Goal: Information Seeking & Learning: Learn about a topic

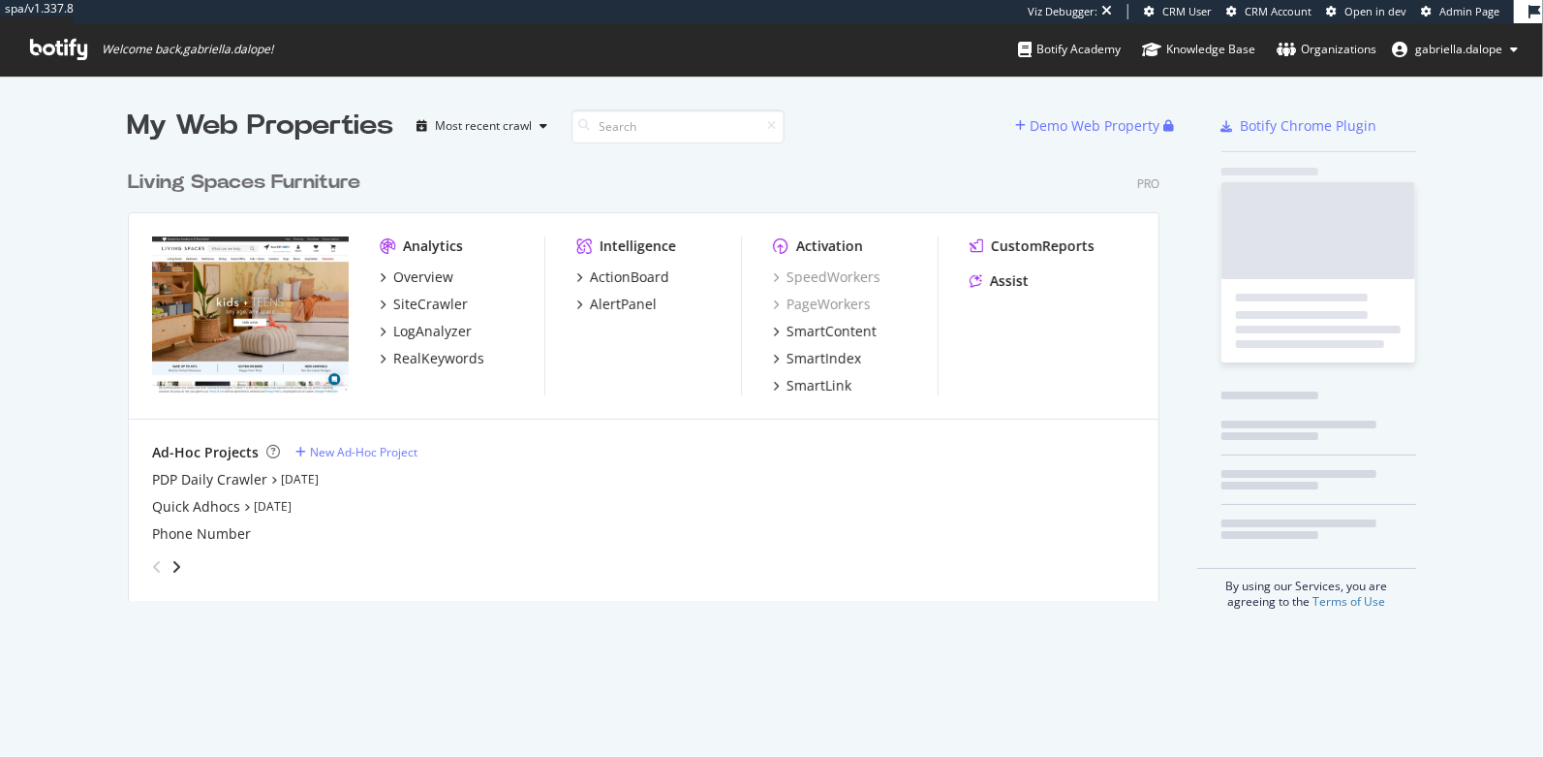
scroll to position [439, 1031]
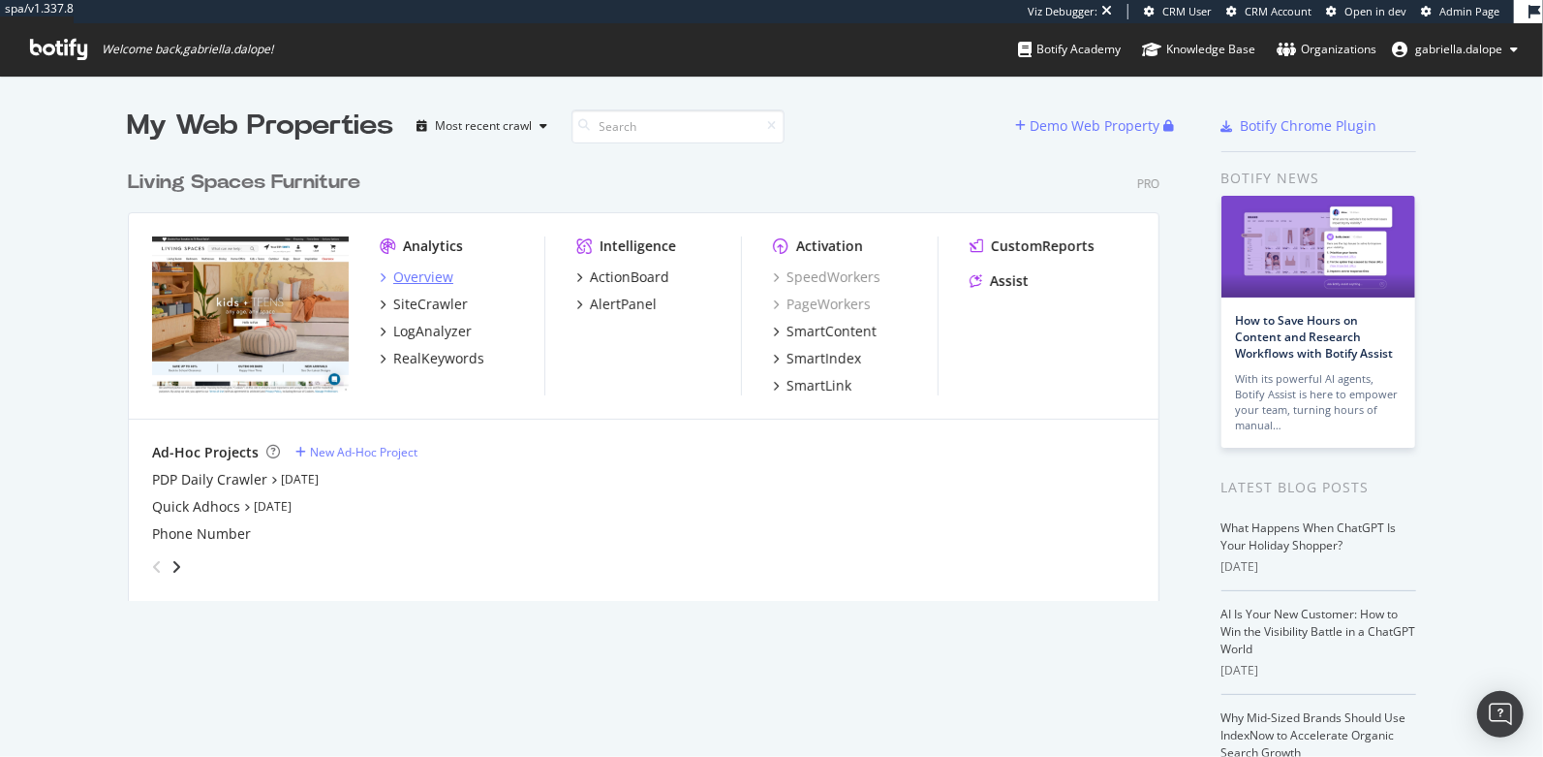
click at [410, 275] on div "Overview" at bounding box center [423, 276] width 60 height 19
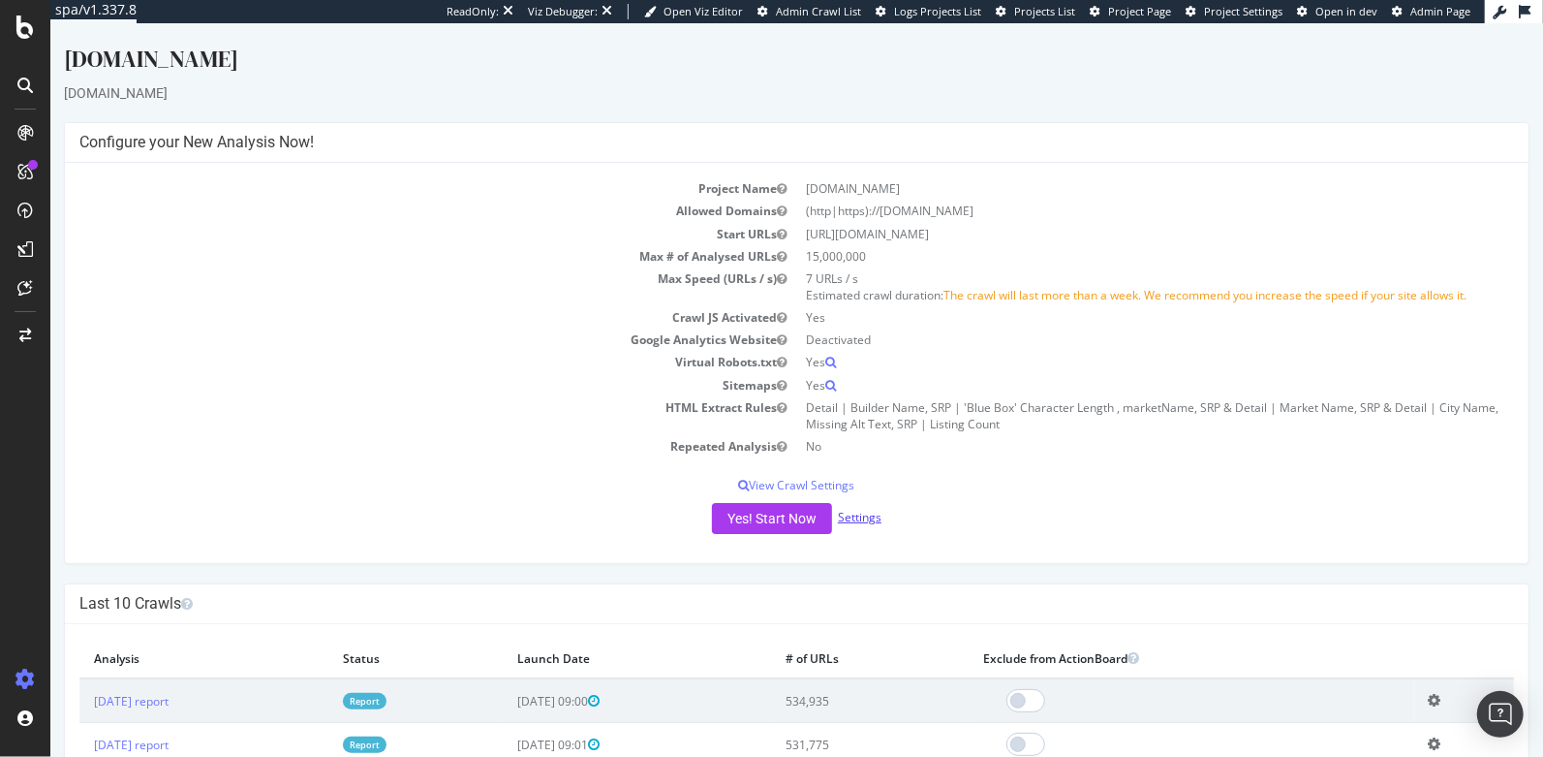
click at [859, 516] on link "Settings" at bounding box center [859, 517] width 44 height 16
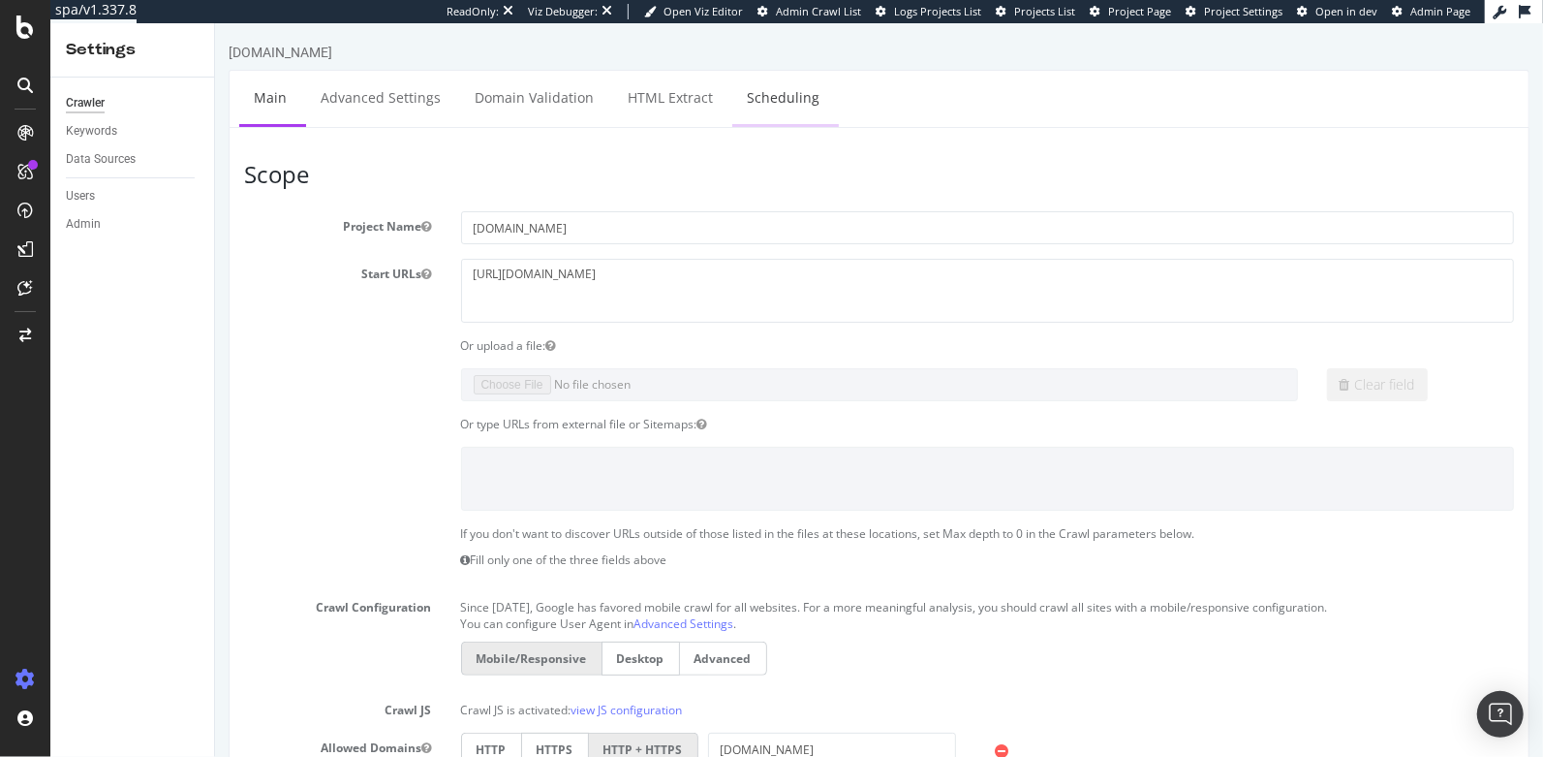
click at [760, 96] on link "Scheduling" at bounding box center [782, 97] width 102 height 53
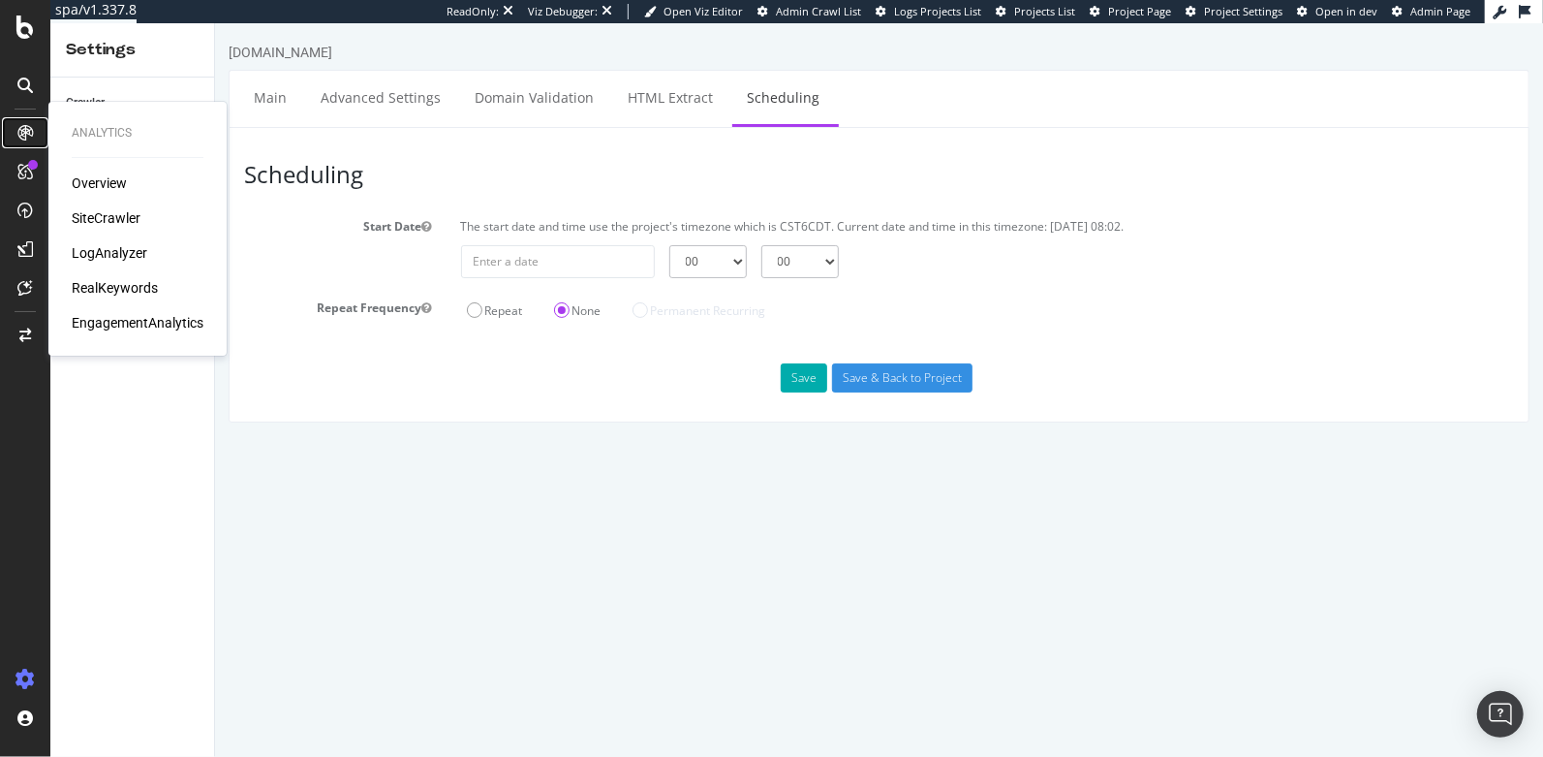
click at [21, 137] on icon at bounding box center [25, 133] width 16 height 16
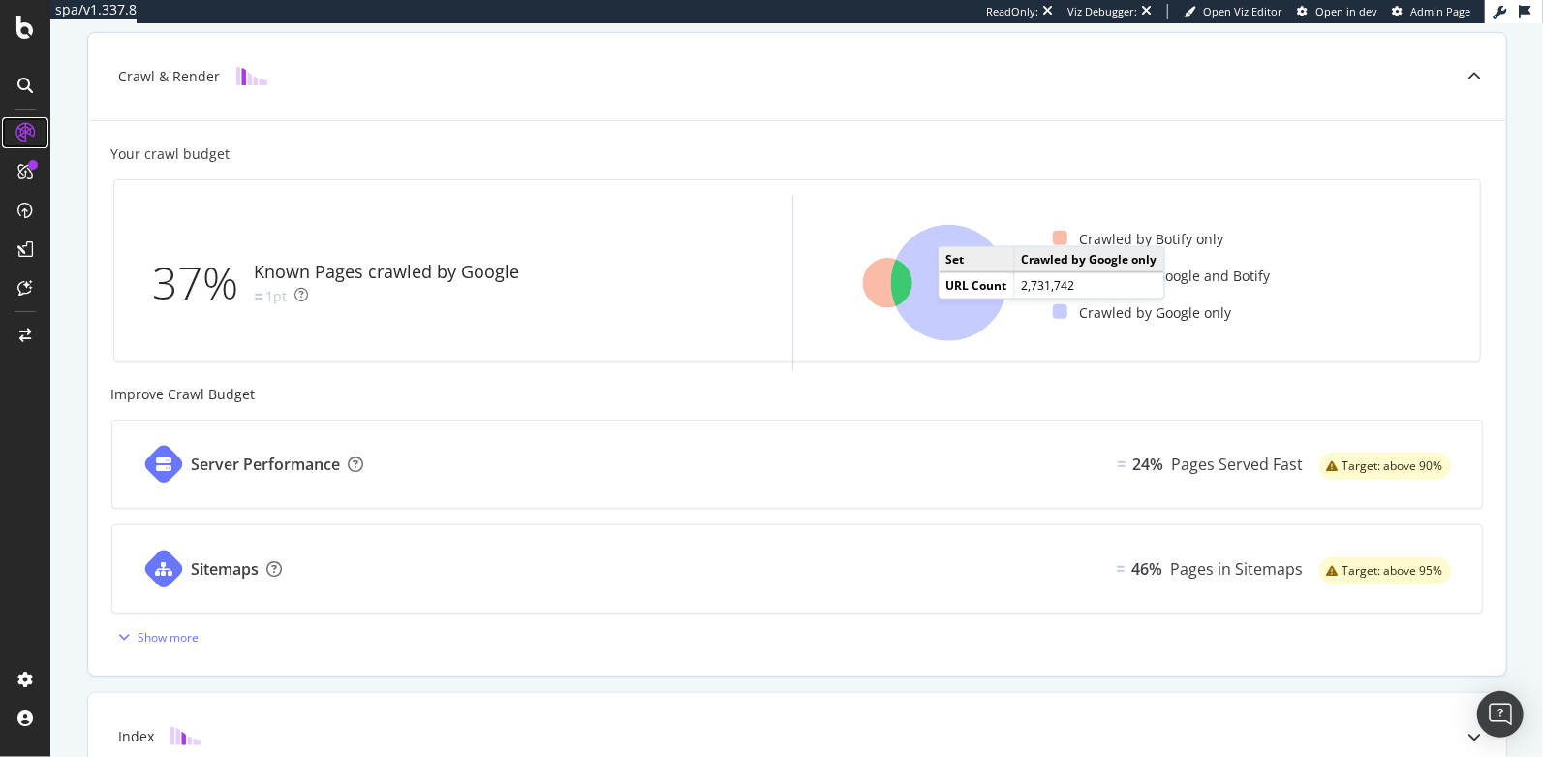
scroll to position [420, 0]
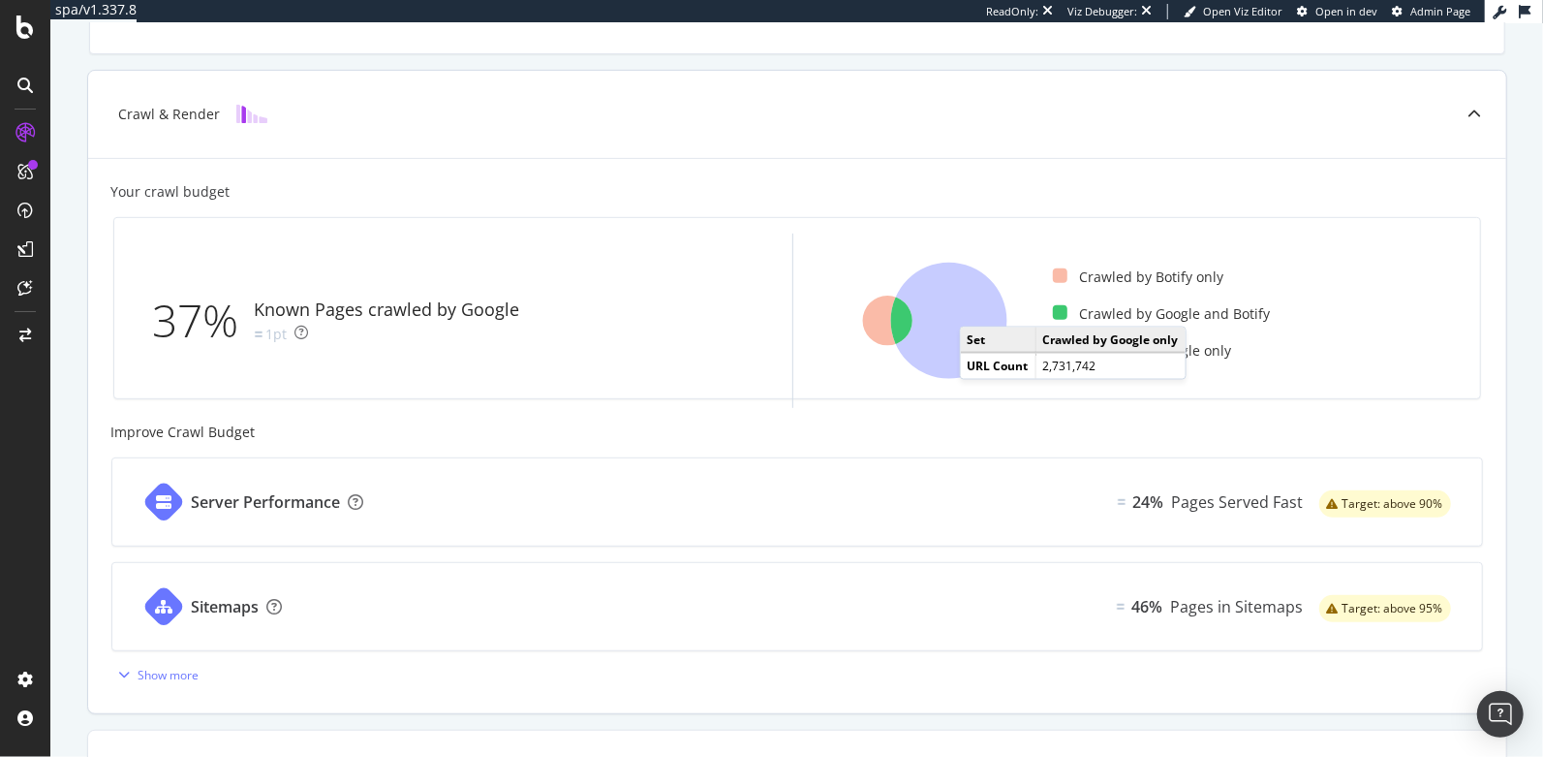
click at [970, 305] on icon at bounding box center [948, 321] width 116 height 116
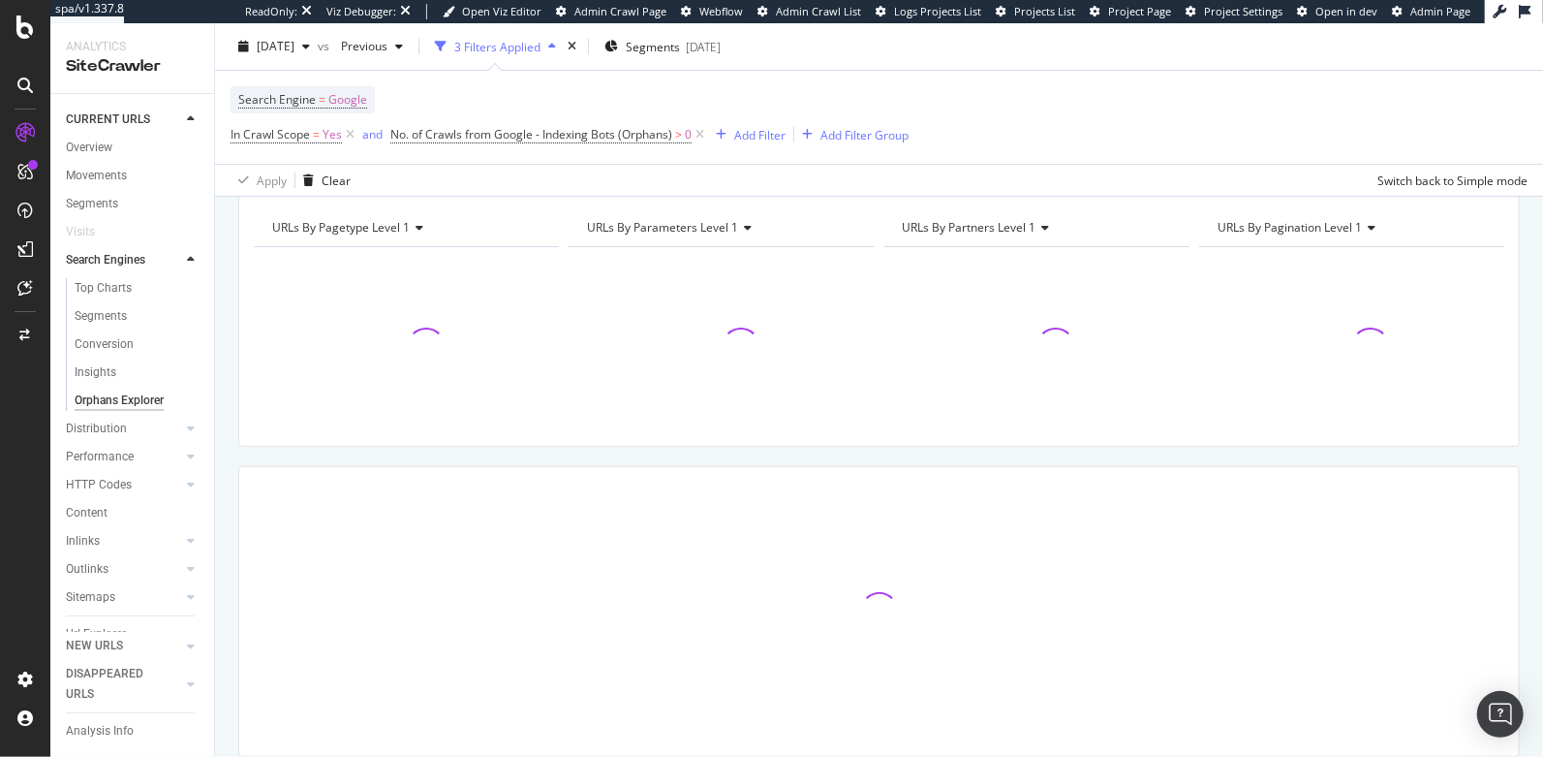
scroll to position [140, 0]
